Goal: Entertainment & Leisure: Consume media (video, audio)

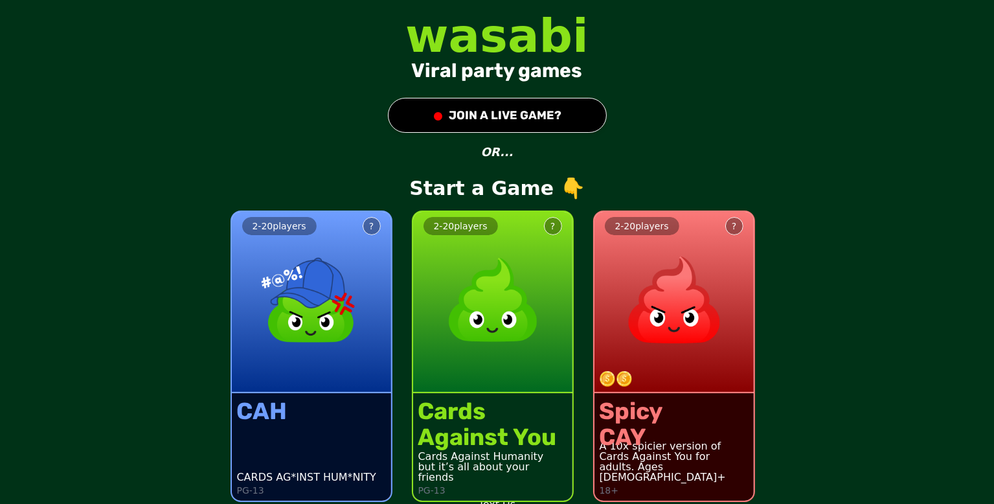
click at [836, 93] on div "wasabi Viral party games ● JOIN A LIVE GAME? OR... Start a Game 👇 2 - 20 player…" at bounding box center [497, 252] width 994 height 504
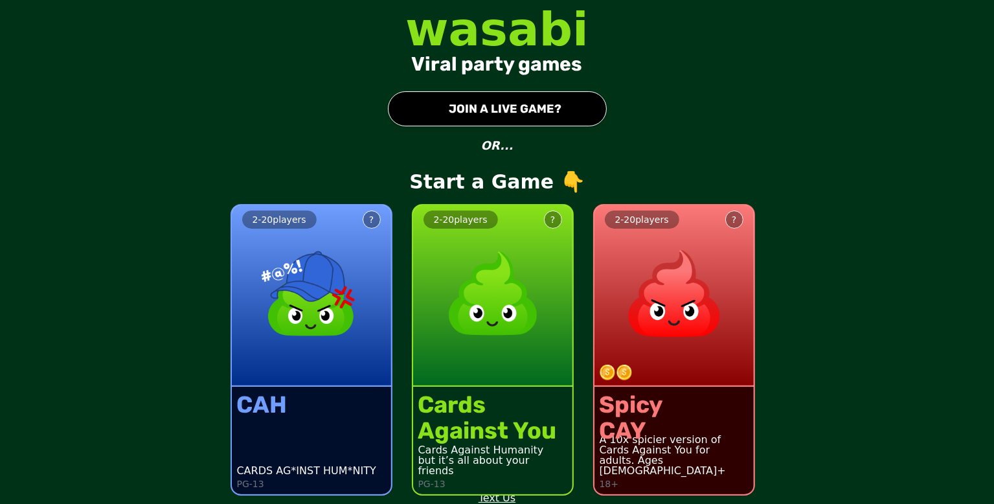
scroll to position [8, 0]
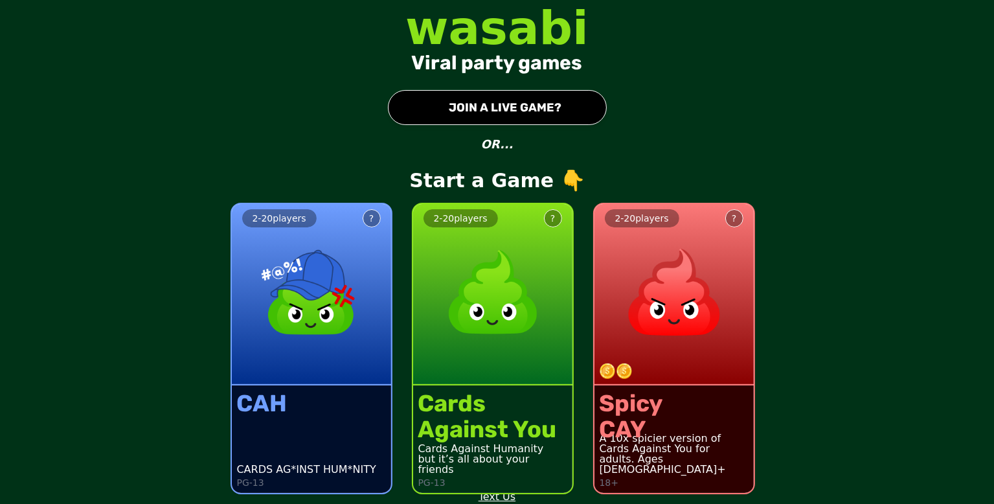
click at [708, 237] on img at bounding box center [674, 292] width 114 height 114
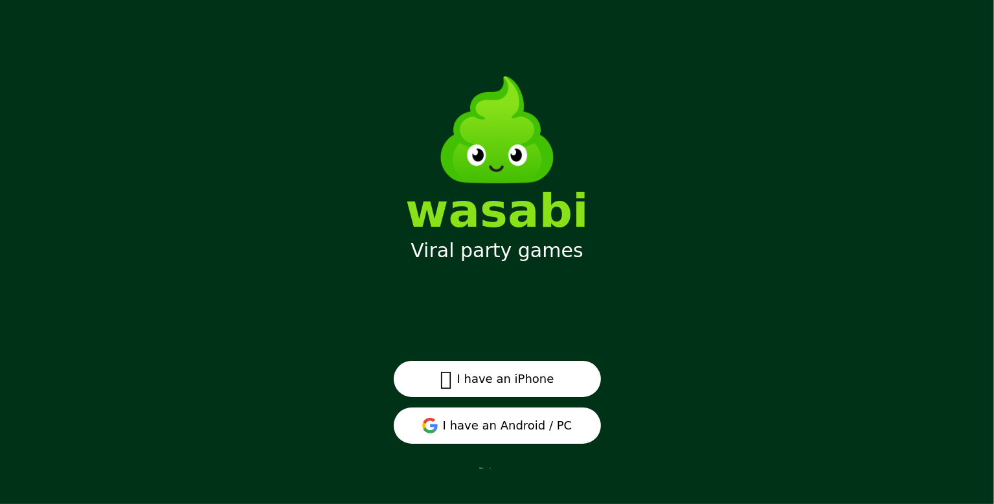
click at [669, 326] on main "wasabi Viral party games  I have an iPhone I have an Android / PC Privacy" at bounding box center [497, 252] width 994 height 504
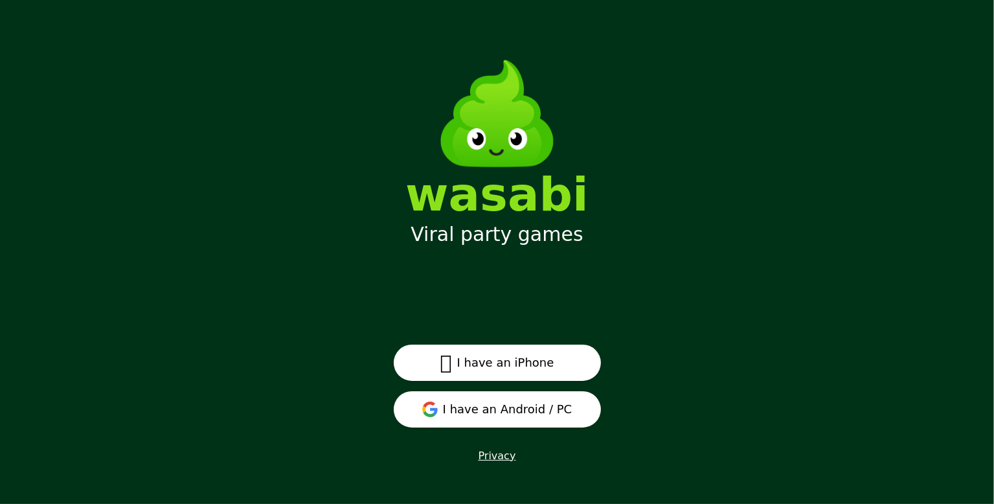
click at [477, 407] on button "I have an Android / PC" at bounding box center [497, 409] width 207 height 36
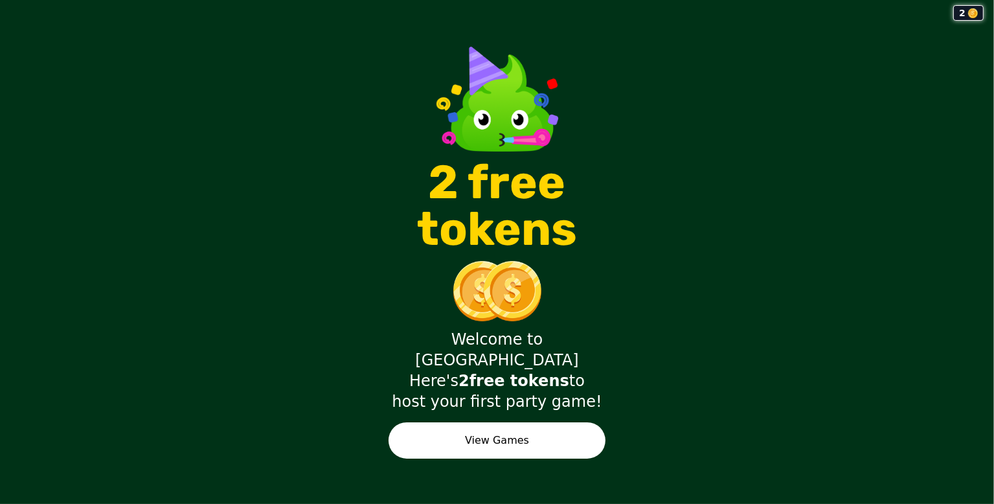
click at [532, 422] on button "View Games" at bounding box center [497, 440] width 217 height 36
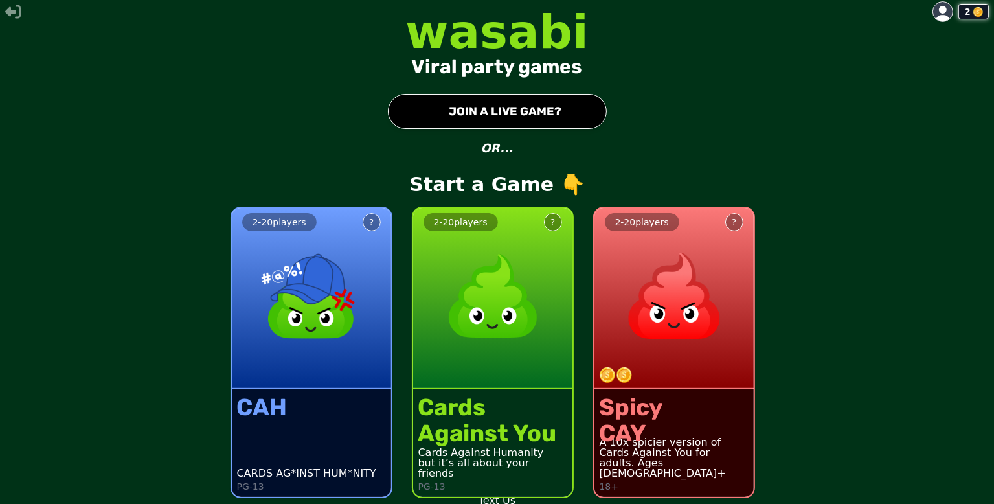
scroll to position [8, 0]
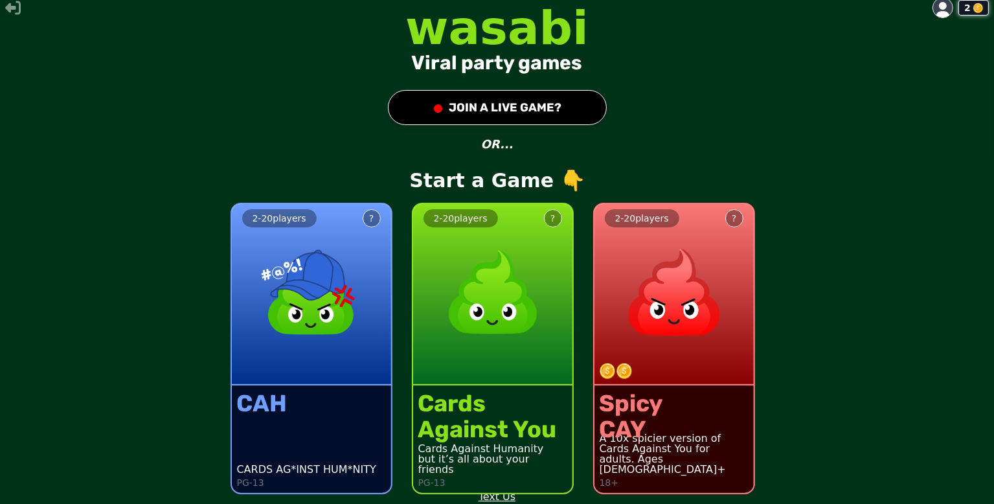
click at [634, 291] on img at bounding box center [674, 292] width 114 height 114
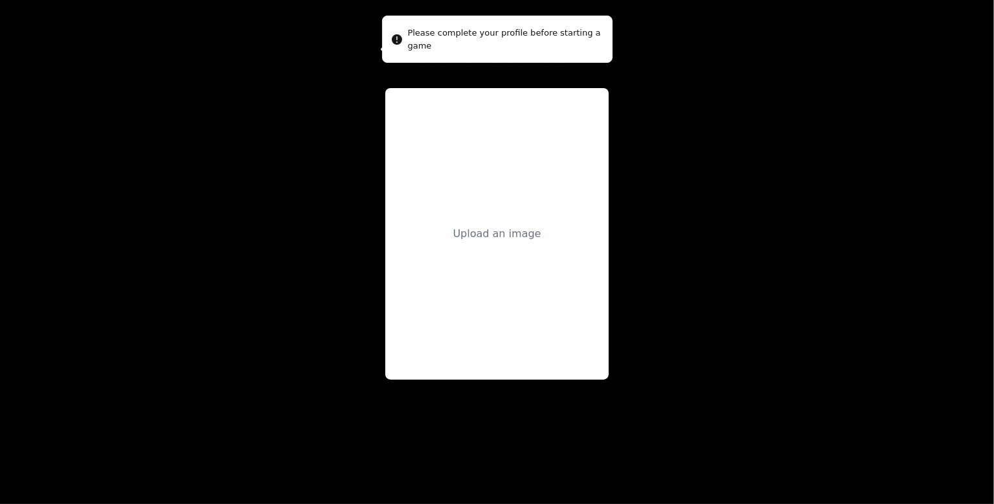
click at [667, 377] on main "ADD A PROFILE PIC Upload an image" at bounding box center [497, 252] width 994 height 504
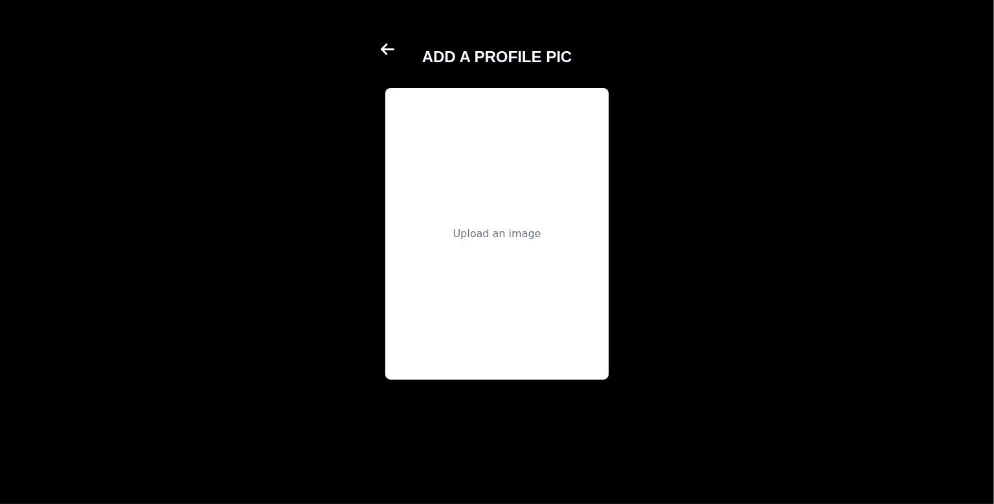
click at [508, 231] on div "Upload an image" at bounding box center [497, 234] width 88 height 16
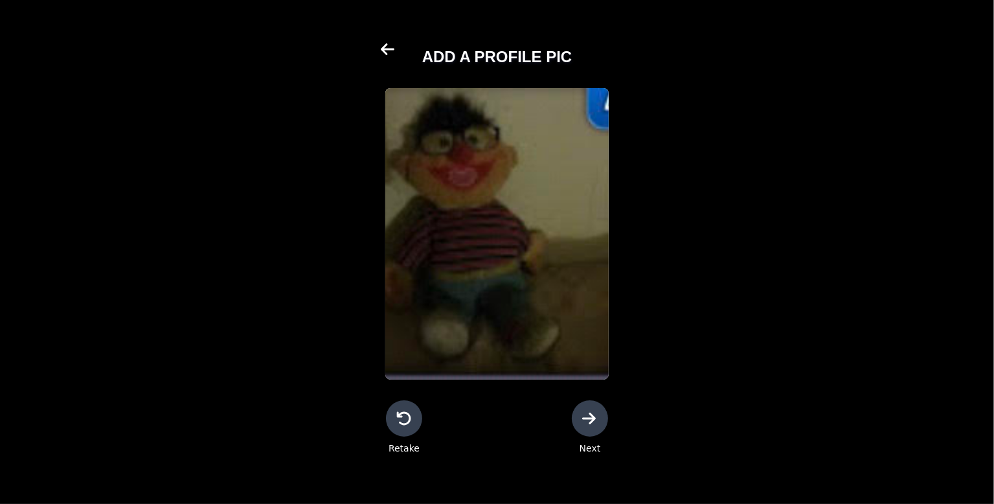
click at [602, 416] on div at bounding box center [590, 418] width 36 height 36
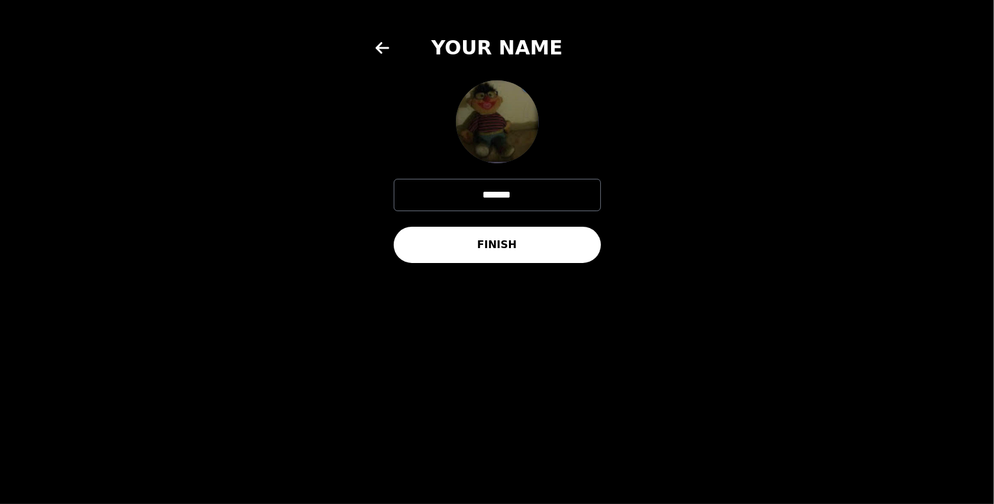
click at [536, 201] on input "*******" at bounding box center [497, 195] width 207 height 32
type input "*"
type input "*****"
click at [513, 246] on button "FINISH" at bounding box center [497, 245] width 207 height 36
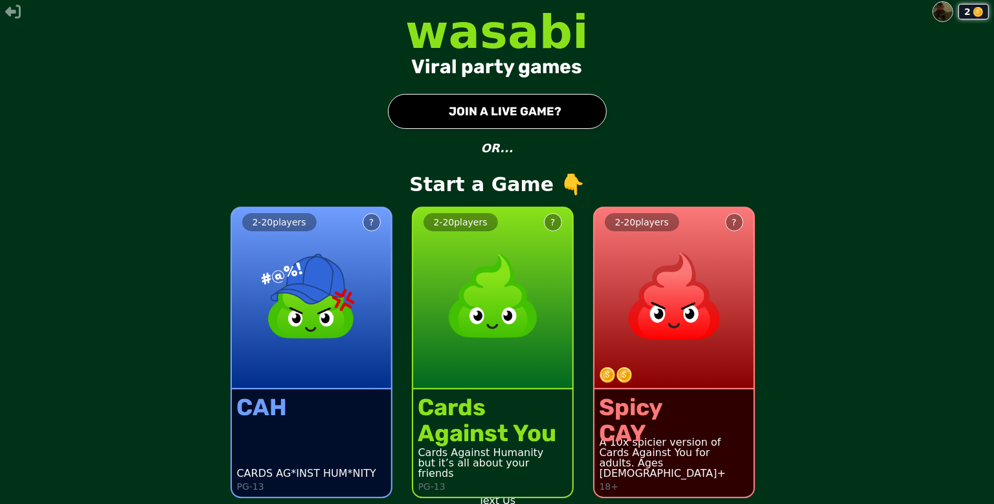
scroll to position [8, 0]
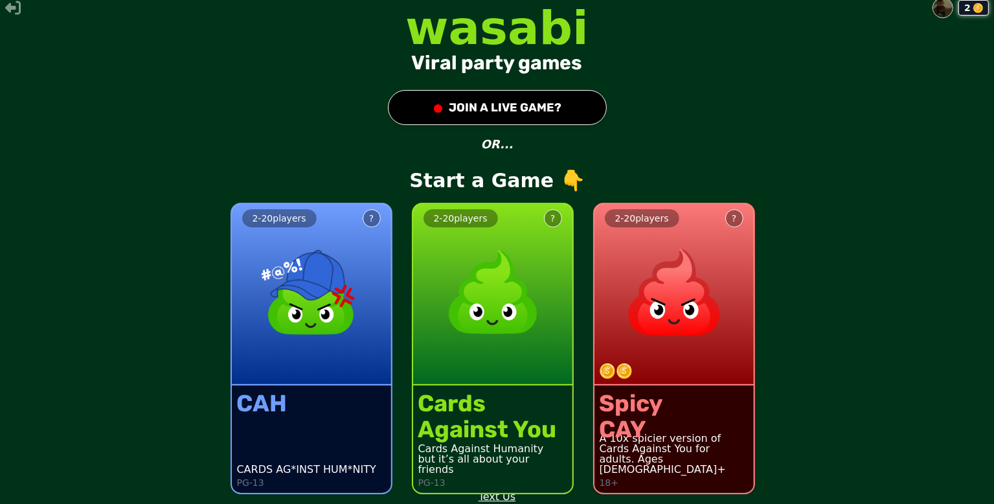
click at [674, 330] on img at bounding box center [674, 292] width 114 height 114
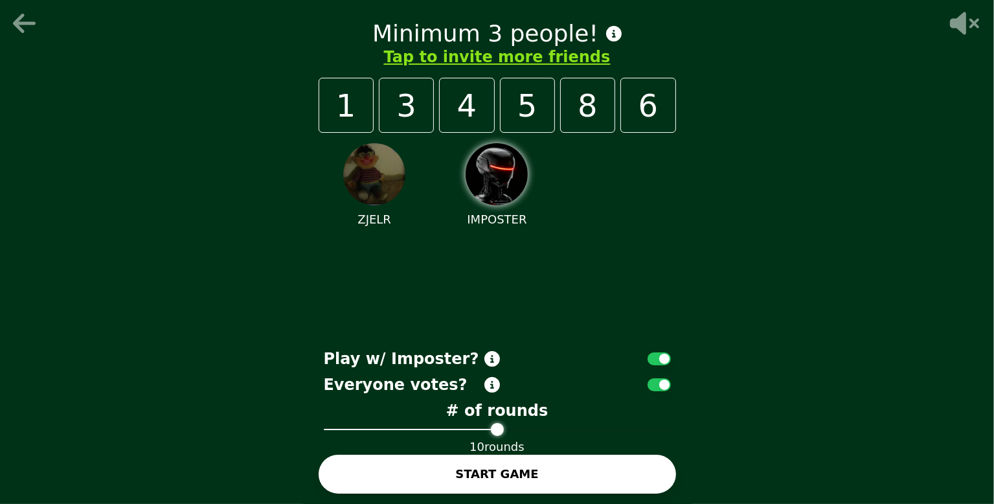
click at [21, 19] on icon at bounding box center [24, 23] width 23 height 19
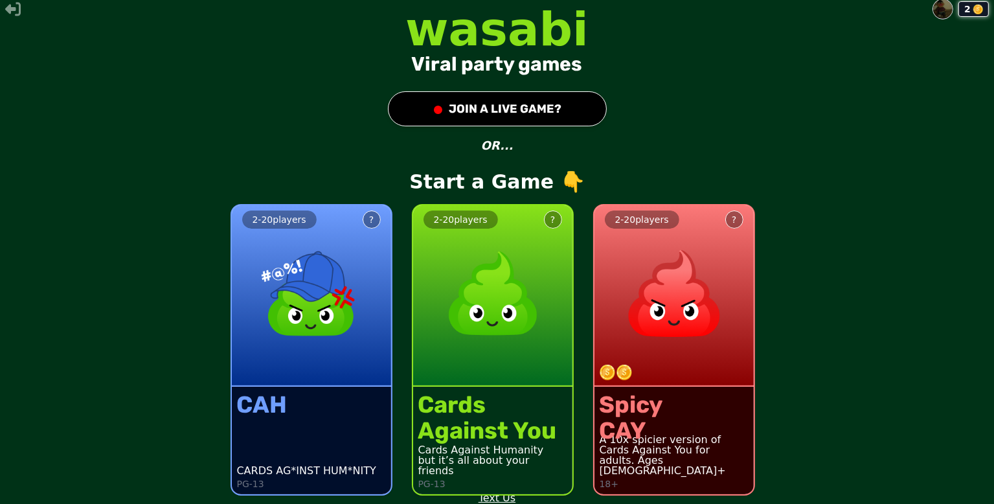
scroll to position [8, 0]
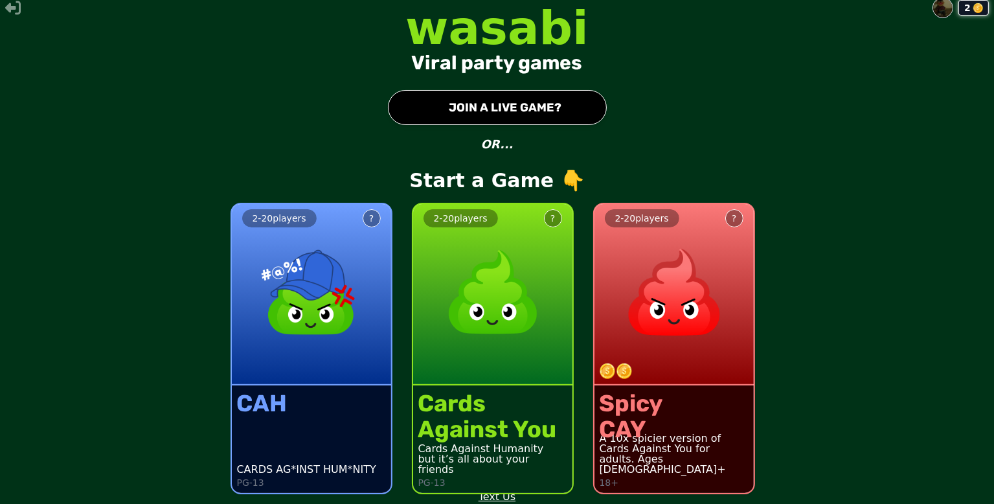
click at [536, 111] on button "● JOIN A LIVE GAME?" at bounding box center [497, 107] width 219 height 35
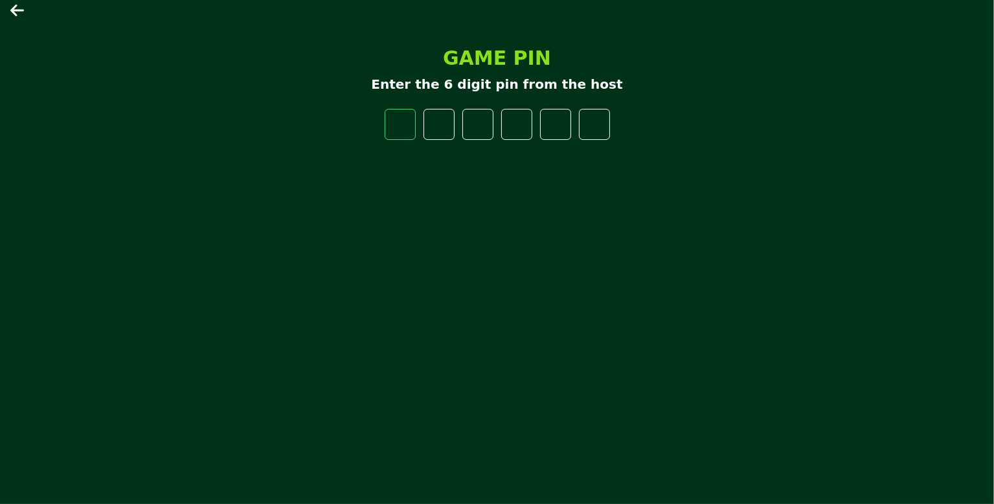
click at [401, 122] on input "number" at bounding box center [400, 124] width 31 height 31
type input "*"
click at [482, 126] on input "number" at bounding box center [478, 124] width 31 height 31
type input "*"
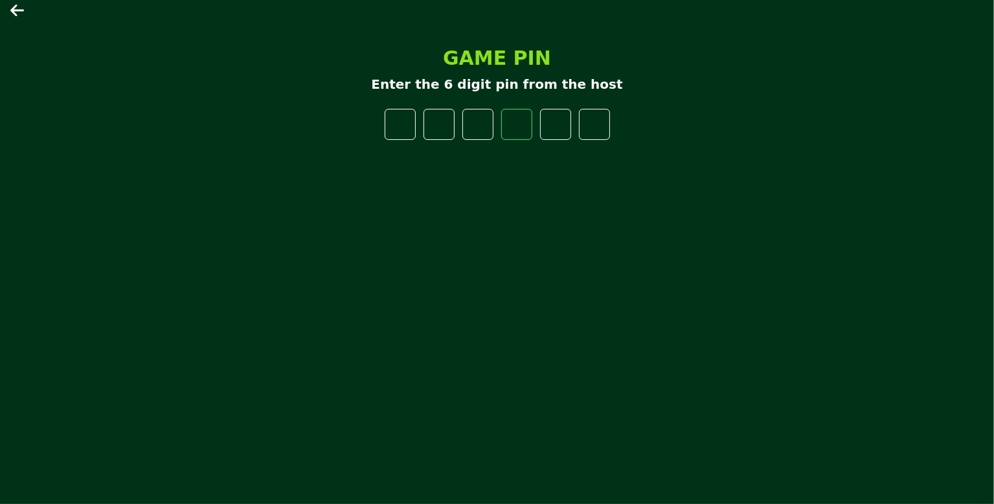
type input "*"
click at [514, 120] on input "*" at bounding box center [516, 124] width 31 height 31
type input "*"
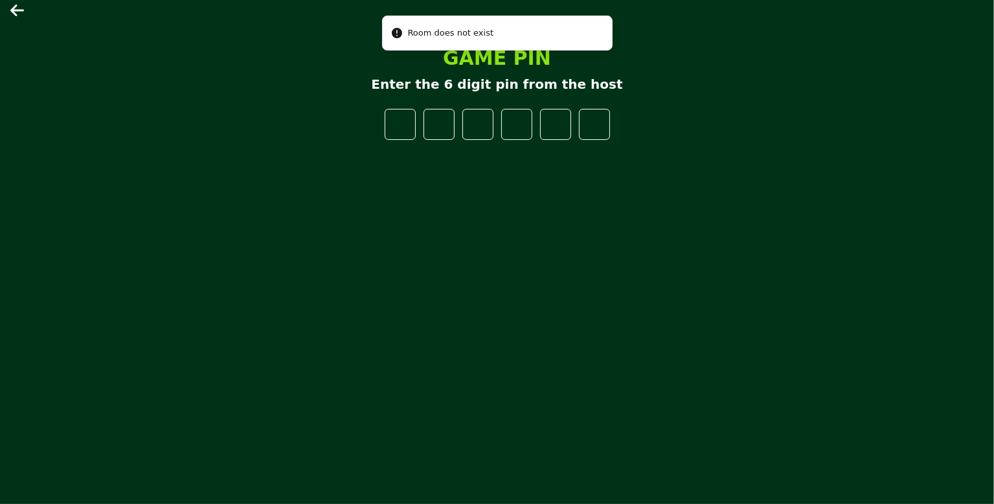
click at [21, 16] on icon at bounding box center [18, 11] width 16 height 16
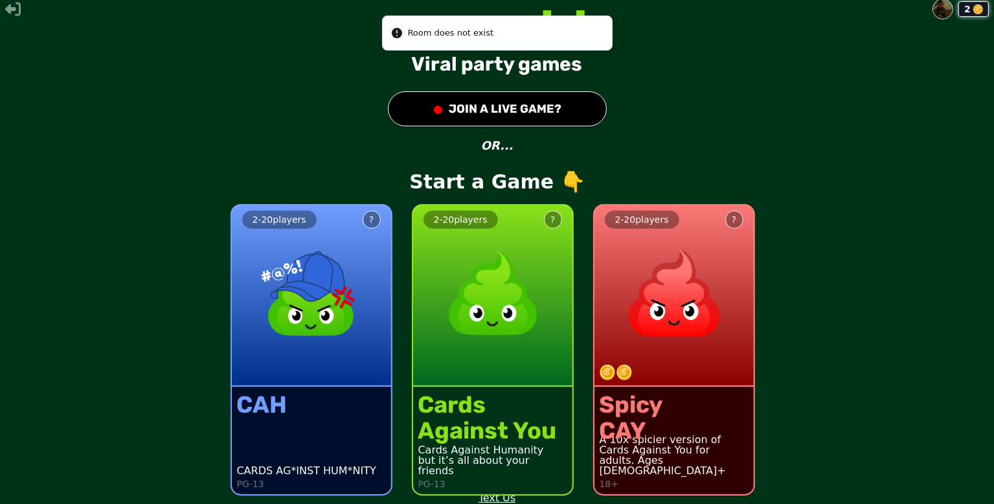
scroll to position [8, 0]
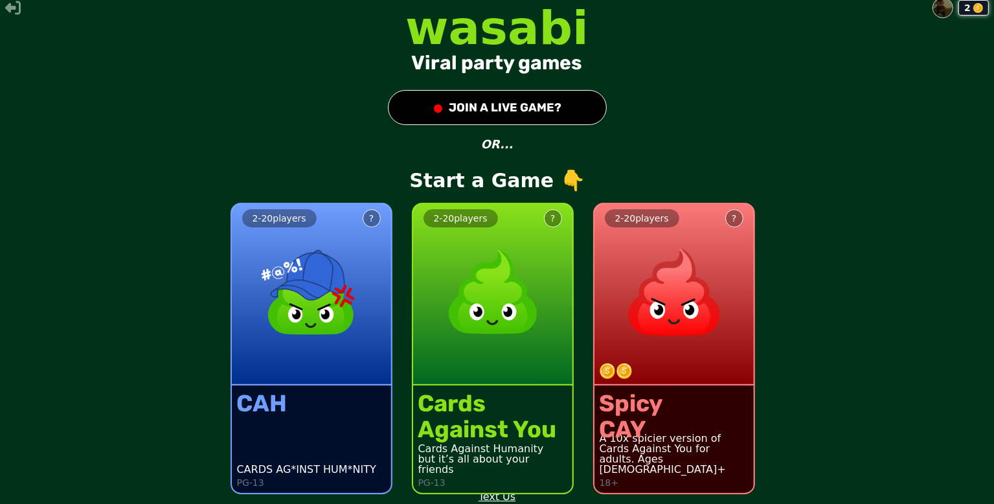
click at [614, 436] on div "CAY" at bounding box center [631, 430] width 63 height 26
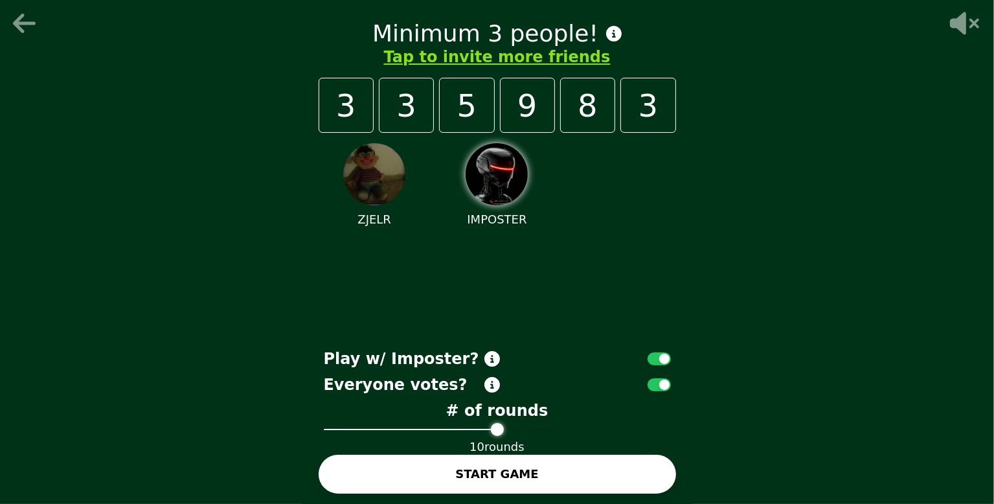
click at [18, 29] on icon at bounding box center [25, 23] width 31 height 26
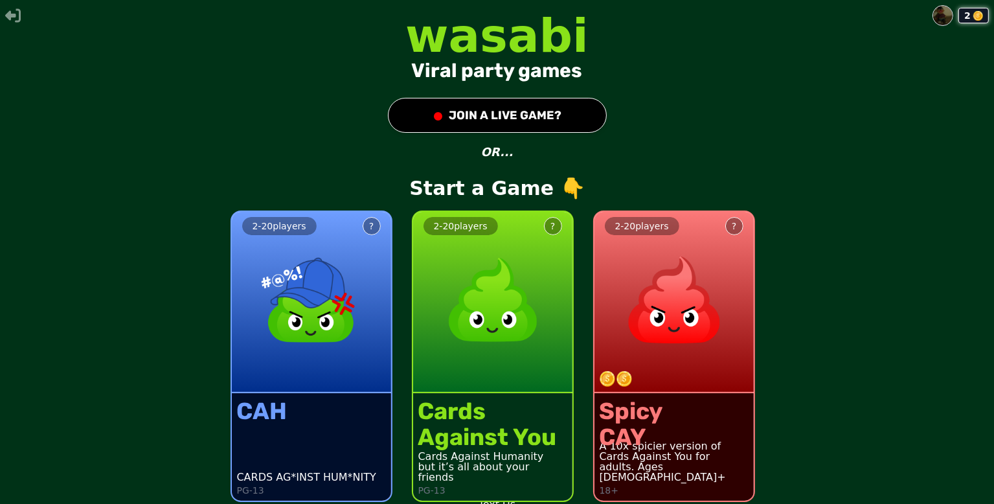
scroll to position [8, 0]
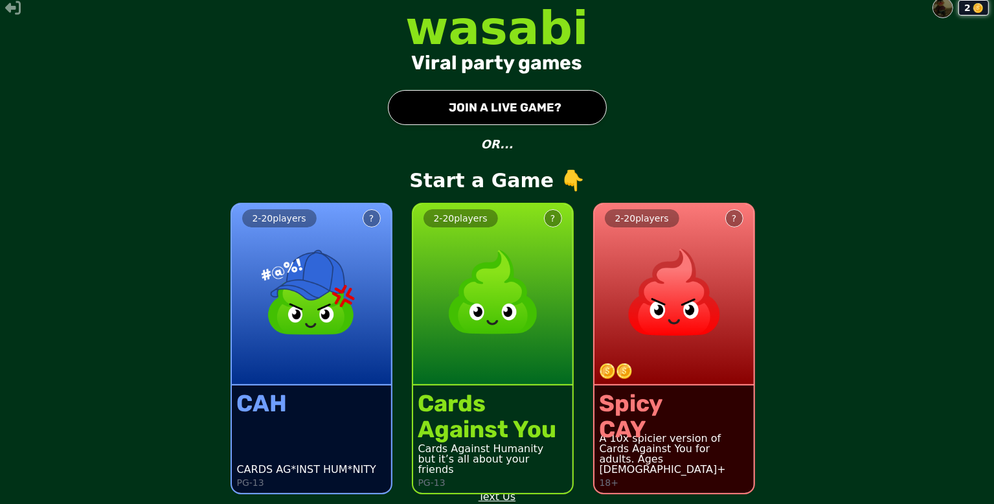
click at [530, 115] on button "● JOIN A LIVE GAME?" at bounding box center [497, 107] width 219 height 35
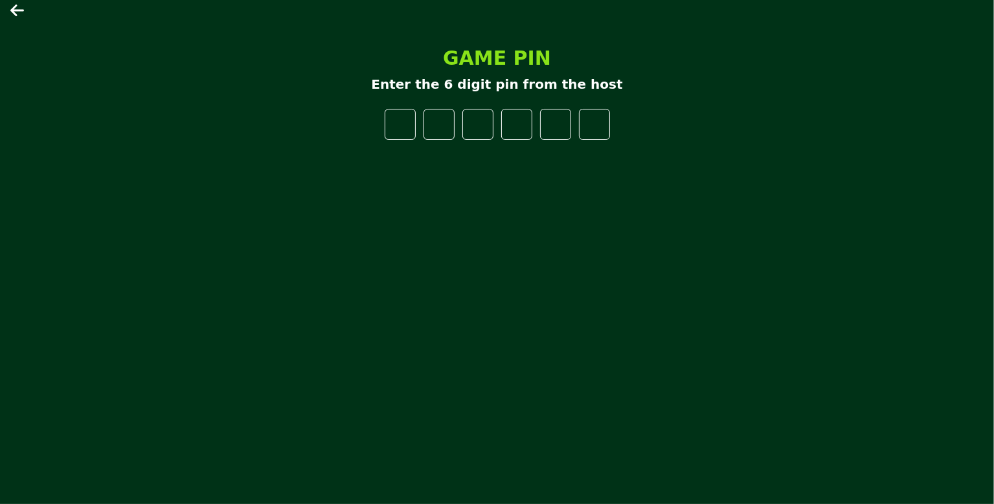
type input "*"
click at [475, 120] on input "number" at bounding box center [478, 124] width 31 height 31
type input "*"
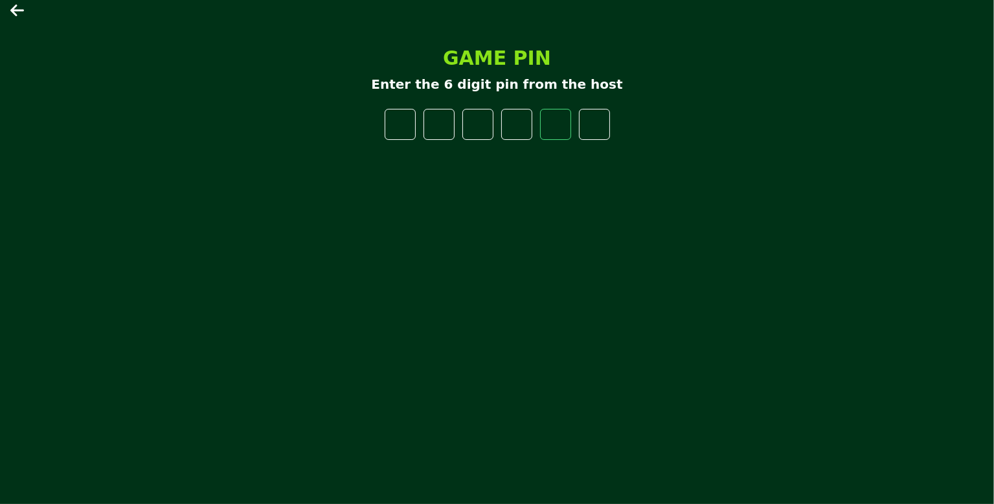
type input "*"
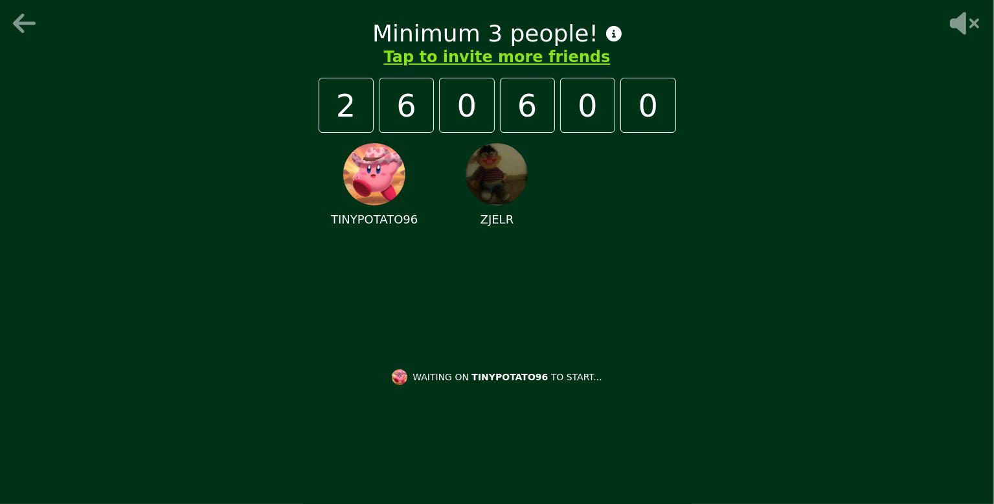
click at [791, 167] on div "Minimum 3 people! Tap to invite more friends 2 6 0 6 0 0 TINYPOTATO96 ZJELR WAI…" at bounding box center [497, 252] width 994 height 504
click at [494, 213] on p "ZJELR" at bounding box center [498, 220] width 34 height 18
click at [492, 188] on img at bounding box center [497, 174] width 62 height 62
click at [959, 28] on icon at bounding box center [964, 23] width 29 height 23
click at [959, 28] on icon at bounding box center [966, 23] width 32 height 23
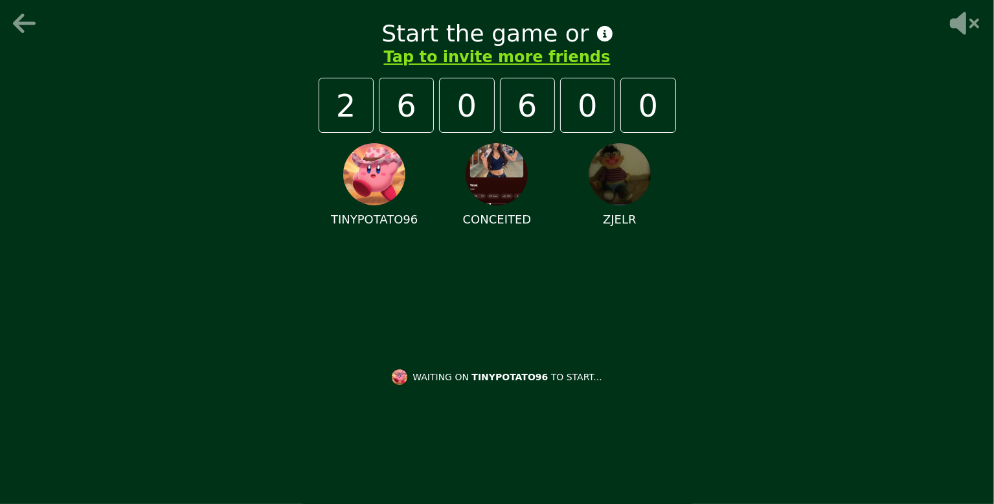
click at [661, 201] on div "ZJELR" at bounding box center [620, 186] width 112 height 86
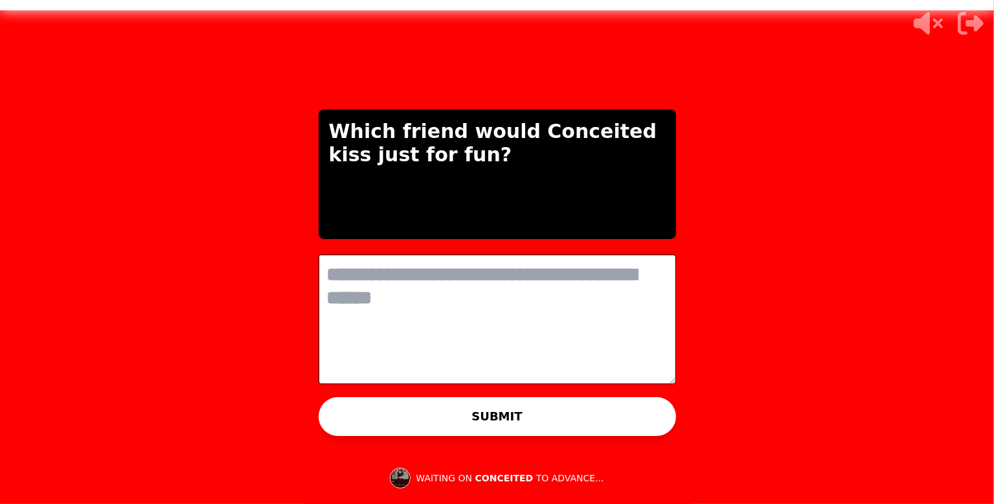
click at [611, 420] on button "SUBMIT" at bounding box center [498, 416] width 358 height 39
click at [573, 332] on textarea at bounding box center [498, 320] width 358 height 130
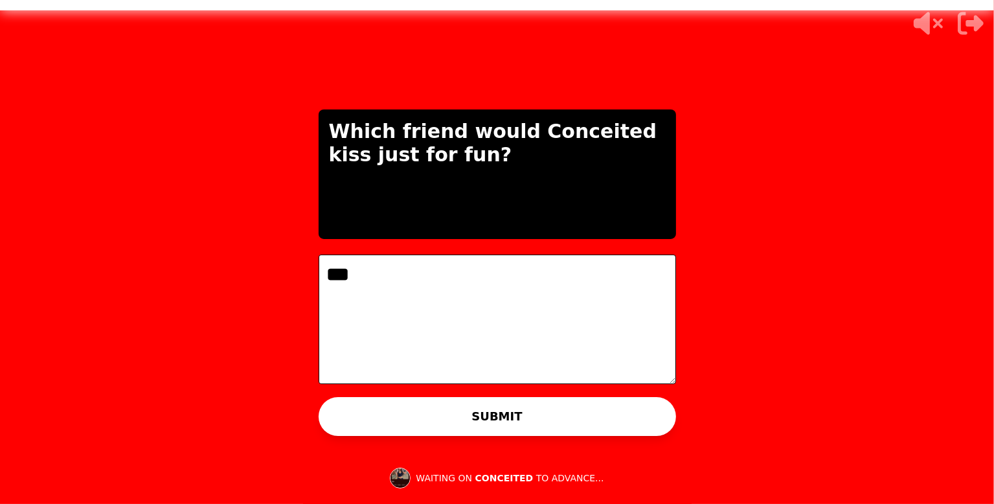
type textarea "***"
click at [565, 404] on button "SUBMIT" at bounding box center [498, 416] width 358 height 39
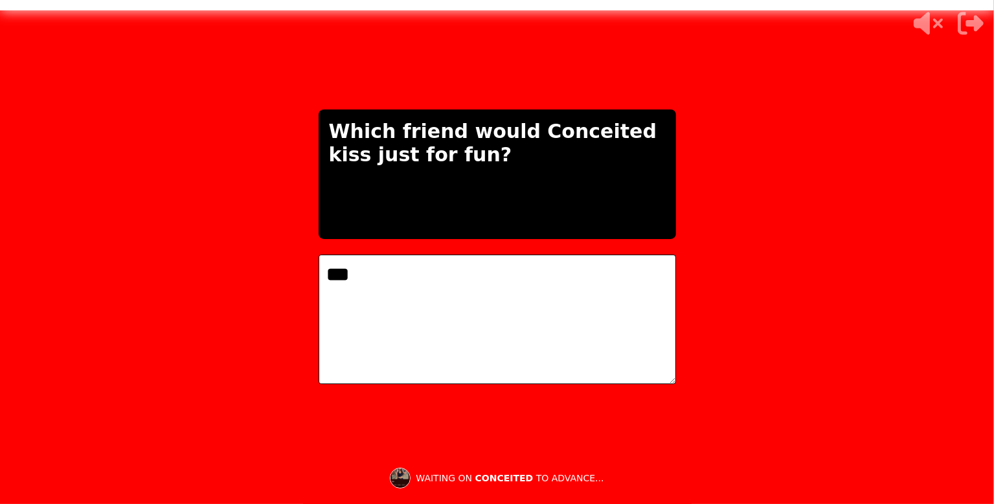
click at [933, 27] on icon at bounding box center [926, 23] width 41 height 26
click at [933, 27] on icon at bounding box center [930, 23] width 32 height 23
click at [343, 86] on div "ANSWERS ARE READY Which friend would Conceited kiss just for fun? *** 3 / 70 SU…" at bounding box center [497, 252] width 389 height 504
